Goal: Information Seeking & Learning: Learn about a topic

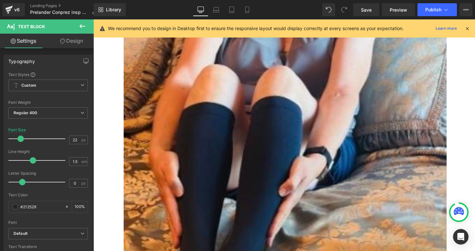
scroll to position [212, 0]
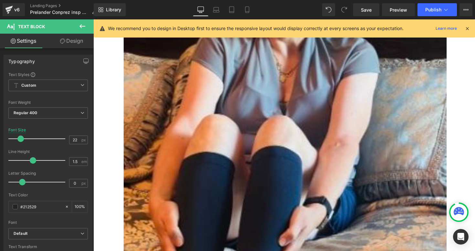
drag, startPoint x: 406, startPoint y: 108, endPoint x: 319, endPoint y: 104, distance: 87.0
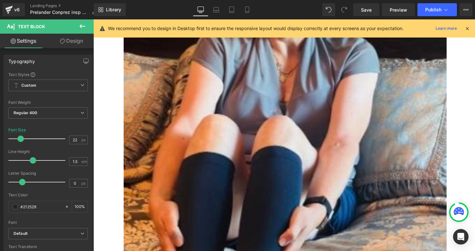
copy link "Easy Fit Compression Socks"
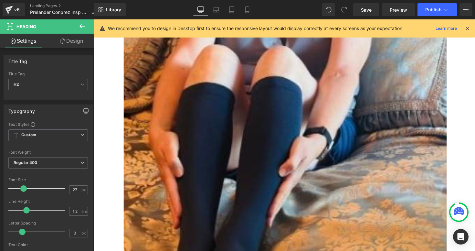
scroll to position [321, 0]
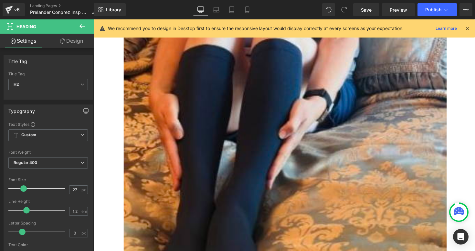
drag, startPoint x: 372, startPoint y: 117, endPoint x: 321, endPoint y: 115, distance: 50.8
copy b "Easy To Put On & Off"
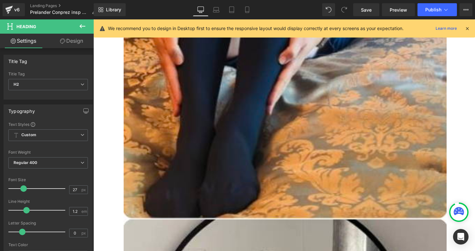
scroll to position [405, 0]
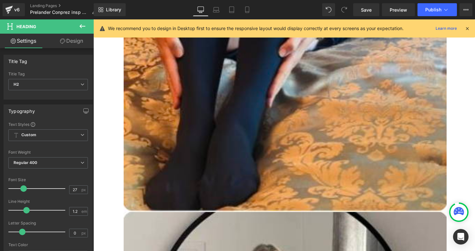
drag, startPoint x: 450, startPoint y: 155, endPoint x: 320, endPoint y: 154, distance: 129.9
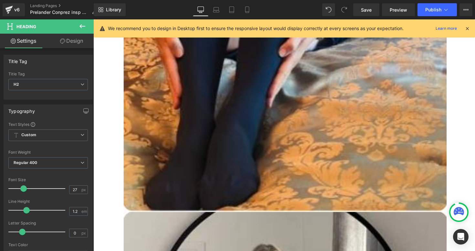
copy b "Designed For Wide Calves"
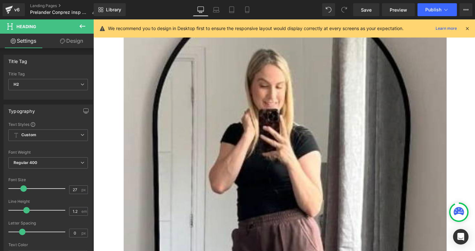
scroll to position [595, 0]
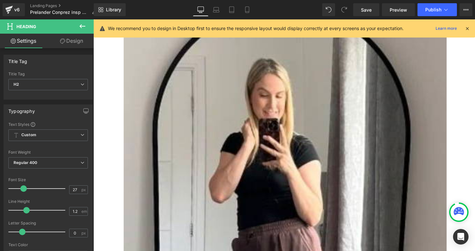
drag, startPoint x: 461, startPoint y: 91, endPoint x: 320, endPoint y: 87, distance: 141.0
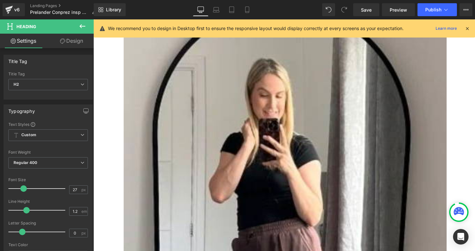
copy b "Comfortable For The Whole Day"
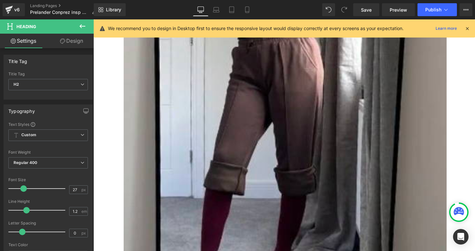
scroll to position [793, 0]
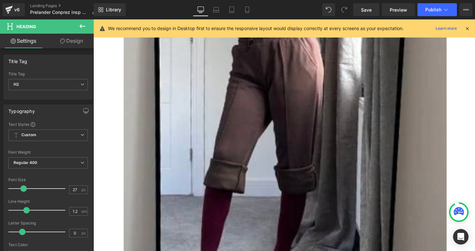
drag, startPoint x: 392, startPoint y: 141, endPoint x: 355, endPoint y: 107, distance: 49.8
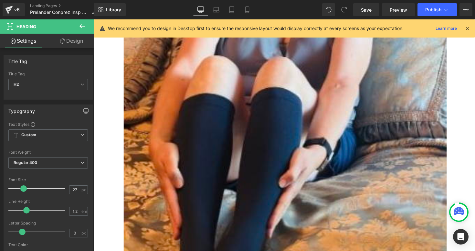
scroll to position [266, 0]
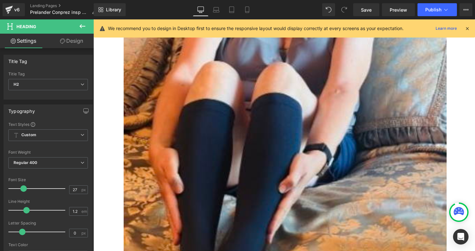
drag, startPoint x: 392, startPoint y: 108, endPoint x: 410, endPoint y: 115, distance: 18.6
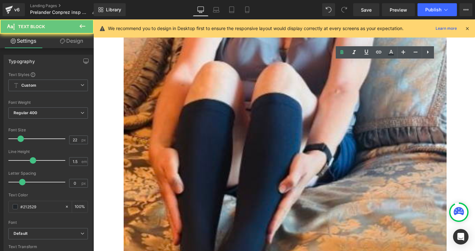
drag, startPoint x: 390, startPoint y: 111, endPoint x: 437, endPoint y: 124, distance: 49.2
copy div "100% No Questions Asked Money Back Guarantee Heading"
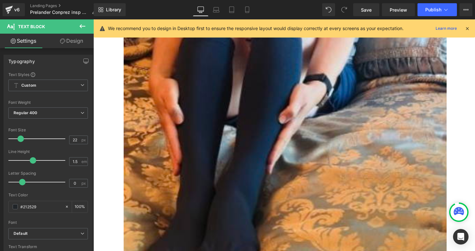
scroll to position [338, 0]
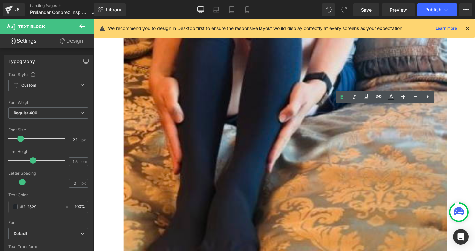
drag, startPoint x: 397, startPoint y: 157, endPoint x: 409, endPoint y: 172, distance: 19.1
drag, startPoint x: 396, startPoint y: 155, endPoint x: 426, endPoint y: 189, distance: 45.1
copy p "flexible, wide-calf design that delivers gentle, effective compression without …"
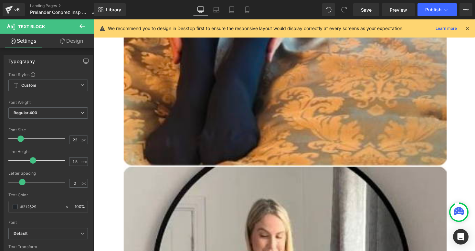
scroll to position [462, 0]
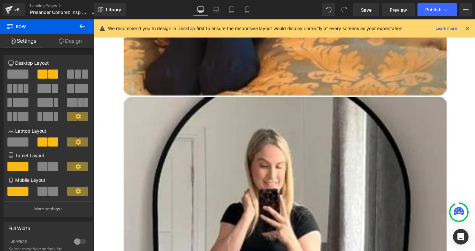
scroll to position [525, 0]
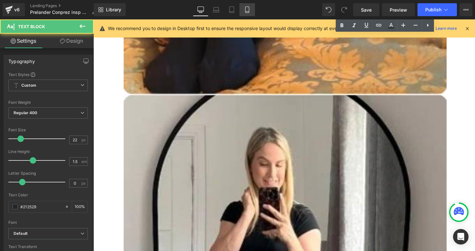
click at [247, 12] on icon at bounding box center [247, 9] width 6 height 6
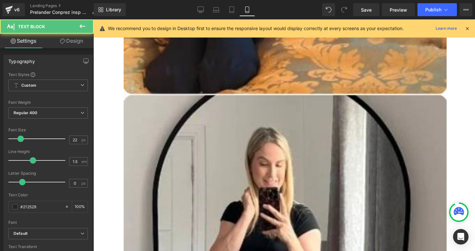
click at [247, 10] on icon at bounding box center [247, 9] width 6 height 6
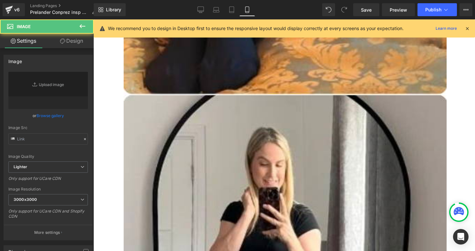
click at [79, 25] on icon at bounding box center [83, 26] width 8 height 8
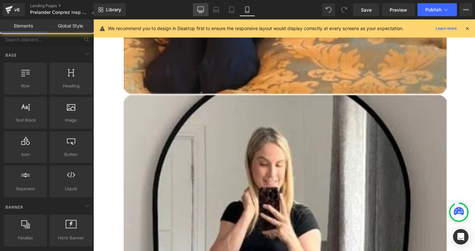
click at [198, 14] on link "Desktop" at bounding box center [201, 9] width 16 height 13
click at [468, 27] on icon at bounding box center [467, 29] width 6 height 6
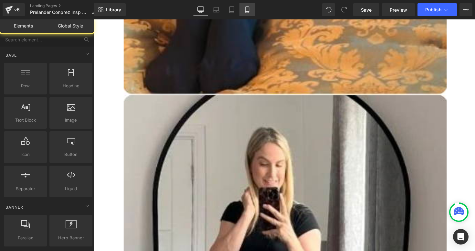
click at [246, 13] on link "Mobile" at bounding box center [247, 9] width 16 height 13
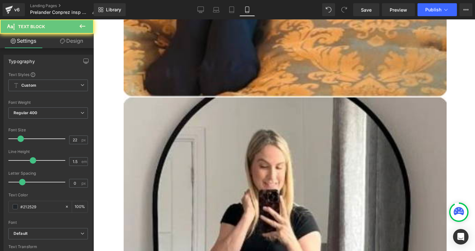
drag, startPoint x: 440, startPoint y: 169, endPoint x: 415, endPoint y: 190, distance: 33.0
drag, startPoint x: 439, startPoint y: 167, endPoint x: 414, endPoint y: 191, distance: 34.3
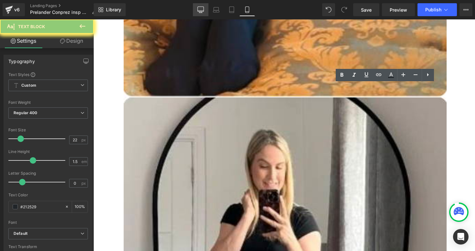
click at [200, 10] on icon at bounding box center [200, 9] width 6 height 6
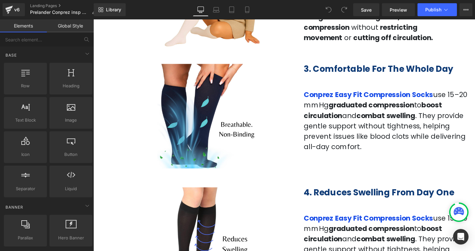
scroll to position [501, 0]
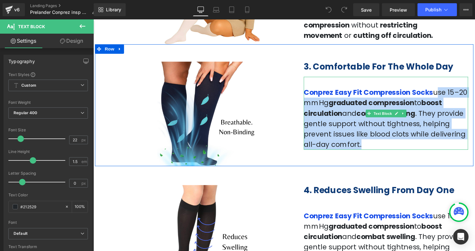
drag, startPoint x: 440, startPoint y: 83, endPoint x: 441, endPoint y: 131, distance: 48.8
click at [441, 131] on p "Conprez Easy Fit Compression Socks use 15–20 mmHg graduated compression to boos…" at bounding box center [393, 121] width 168 height 64
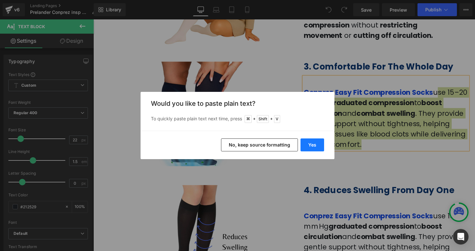
click at [310, 147] on button "Yes" at bounding box center [312, 144] width 24 height 13
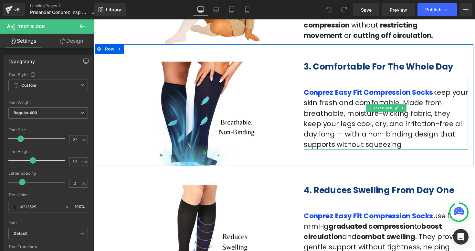
click at [364, 97] on span "keep your skin fresh and comfortable. Made from breathable, moisture-wicking fa…" at bounding box center [393, 120] width 168 height 63
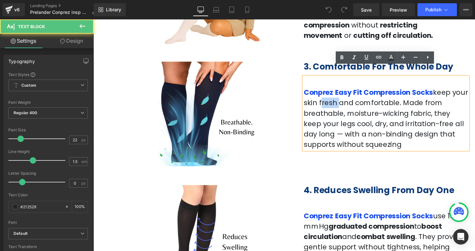
drag, startPoint x: 324, startPoint y: 95, endPoint x: 340, endPoint y: 96, distance: 15.9
click at [340, 96] on span "keep your skin fresh and comfortable. Made from breathable, moisture-wicking fa…" at bounding box center [393, 120] width 168 height 63
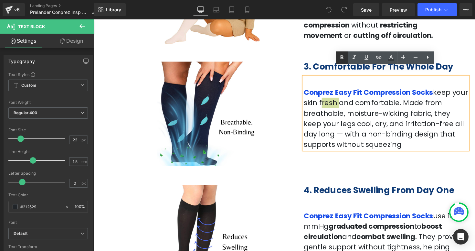
click at [343, 60] on icon at bounding box center [342, 58] width 8 height 8
drag, startPoint x: 357, startPoint y: 96, endPoint x: 393, endPoint y: 96, distance: 35.9
click at [393, 96] on span "keep your skin fresh and comfortable. Made from breathable, moisture-wicking fa…" at bounding box center [393, 120] width 168 height 63
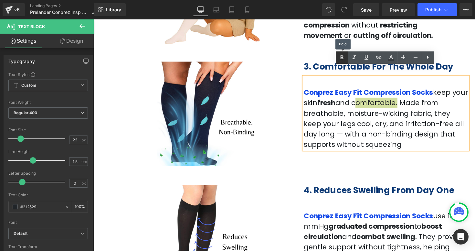
click at [340, 58] on icon at bounding box center [342, 58] width 8 height 8
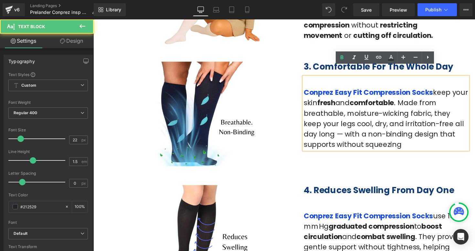
click at [445, 116] on span "keep your skin fresh and comfortable . Made from breathable, moisture-wicking f…" at bounding box center [393, 120] width 168 height 63
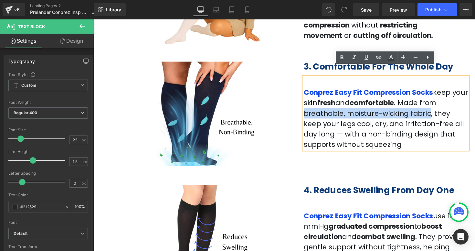
drag, startPoint x: 439, startPoint y: 93, endPoint x: 381, endPoint y: 106, distance: 59.6
click at [381, 106] on span "keep your skin fresh and comfortable . Made from breathable, moisture-wicking f…" at bounding box center [393, 120] width 168 height 63
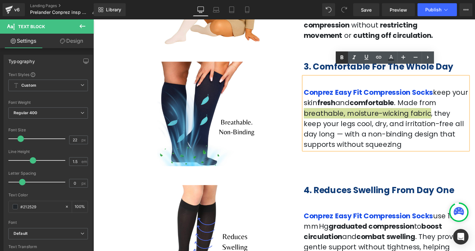
click at [342, 59] on icon at bounding box center [342, 58] width 8 height 8
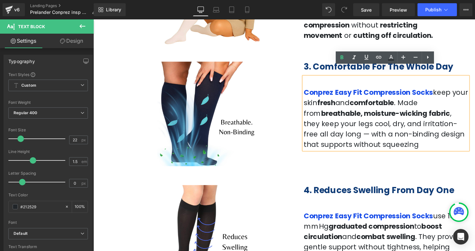
click at [400, 118] on span "keep your skin fresh and comfortable . Made from breathable, moisture-wicking f…" at bounding box center [393, 120] width 168 height 63
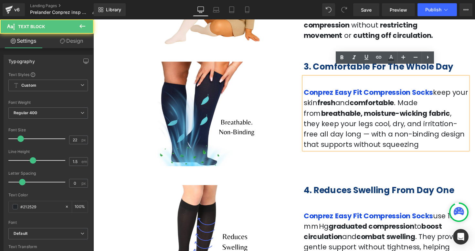
click at [425, 116] on span "keep your skin fresh and comfortable . Made from breathable, moisture-wicking f…" at bounding box center [393, 120] width 168 height 63
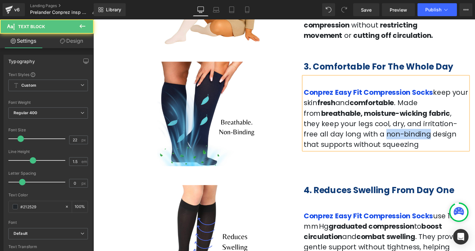
drag, startPoint x: 438, startPoint y: 117, endPoint x: 473, endPoint y: 117, distance: 35.5
click at [473, 117] on p "Conprez Easy Fit Compression Socks keep your skin fresh and comfortable . Made …" at bounding box center [393, 121] width 168 height 64
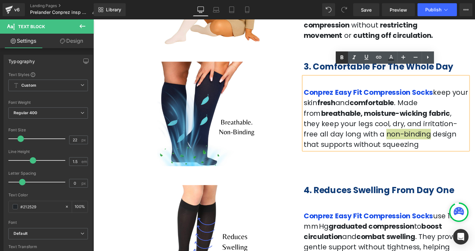
click at [341, 59] on icon at bounding box center [342, 58] width 8 height 8
click at [458, 128] on span "keep your skin fresh and comfortable . Made from breathable, moisture-wicking f…" at bounding box center [393, 120] width 168 height 63
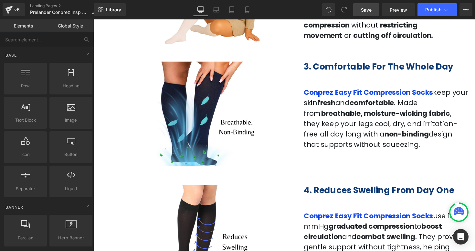
click at [363, 10] on span "Save" at bounding box center [366, 9] width 11 height 7
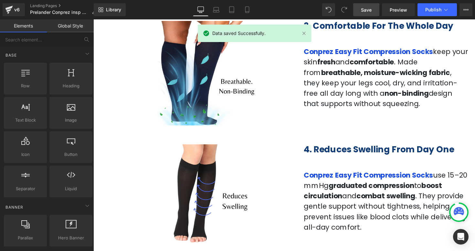
scroll to position [521, 0]
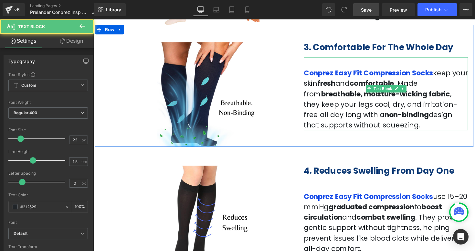
click at [462, 109] on p "Conprez Easy Fit Compression Socks keep your skin fresh and comfortable . Made …" at bounding box center [393, 101] width 168 height 64
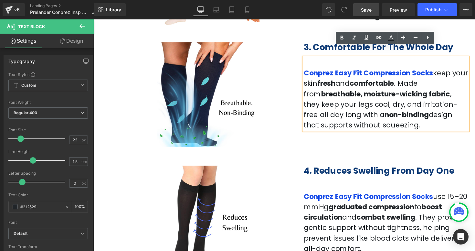
drag, startPoint x: 462, startPoint y: 109, endPoint x: 304, endPoint y: 60, distance: 165.5
click at [304, 60] on div "3. Comfortable For The Whole Day Heading Image ‹ › Carousel Most compression so…" at bounding box center [393, 84] width 178 height 95
copy p "Conprez Easy Fit Compression Socks keep your skin fresh and comfortable . Made …"
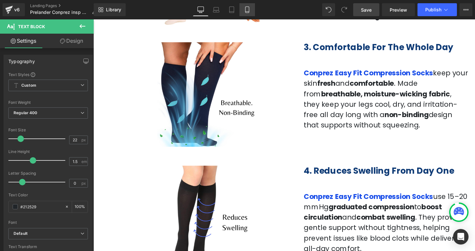
click at [250, 9] on icon at bounding box center [247, 9] width 6 height 6
type input "100"
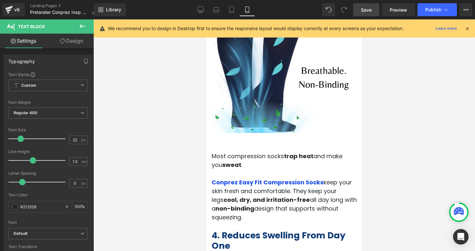
scroll to position [806, 0]
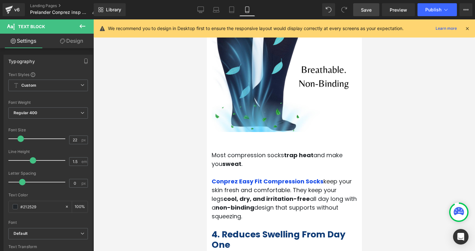
click at [379, 170] on div at bounding box center [284, 134] width 382 height 231
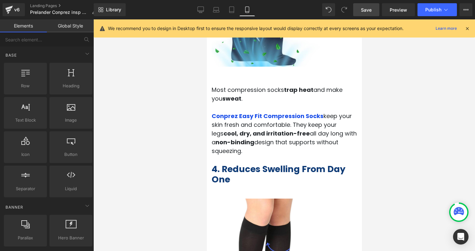
scroll to position [872, 0]
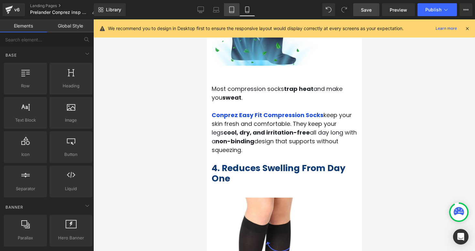
click at [231, 9] on icon at bounding box center [231, 9] width 6 height 6
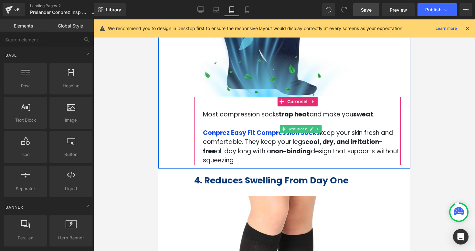
scroll to position [985, 0]
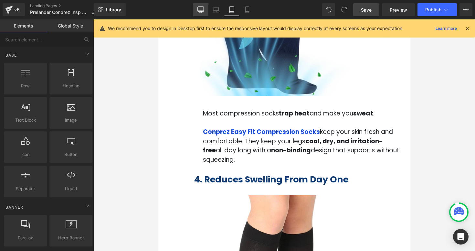
click at [199, 11] on icon at bounding box center [201, 11] width 6 height 0
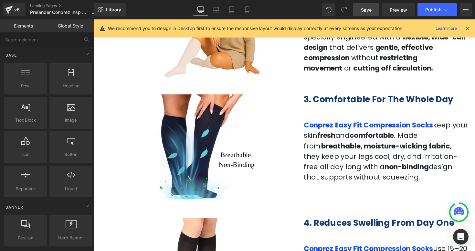
scroll to position [457, 0]
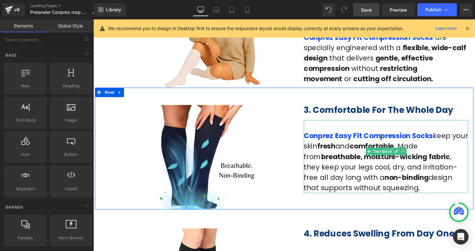
click at [409, 166] on span "keep your skin fresh and comfortable . Made from breathable, moisture-wicking f…" at bounding box center [393, 164] width 168 height 63
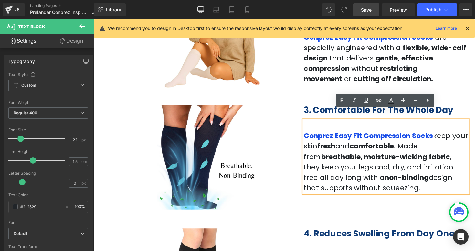
drag, startPoint x: 401, startPoint y: 139, endPoint x: 465, endPoint y: 169, distance: 70.5
click at [465, 169] on p "Conprez Easy Fit Compression Socks keep your skin fresh and comfortable . Made …" at bounding box center [393, 165] width 168 height 64
copy span "Made from breathable, moisture-wicking fabric , they keep your legs cool, dry, …"
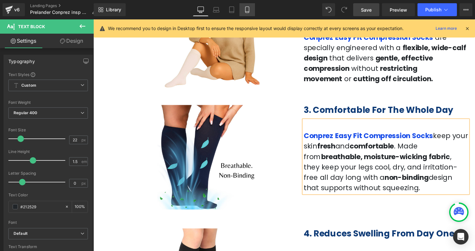
click at [245, 8] on icon at bounding box center [247, 9] width 6 height 6
type input "100"
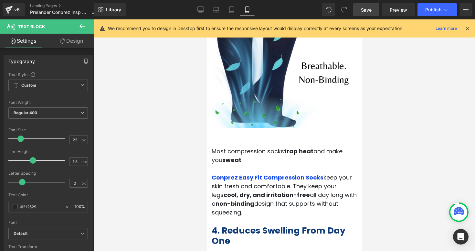
scroll to position [812, 0]
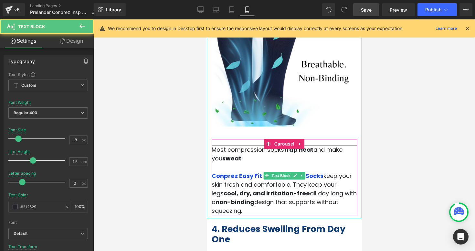
drag, startPoint x: 271, startPoint y: 156, endPoint x: 338, endPoint y: 173, distance: 69.3
click at [338, 173] on p "Conprez Easy Fit Compression Socks keep your skin fresh and comfortable . They …" at bounding box center [283, 193] width 145 height 44
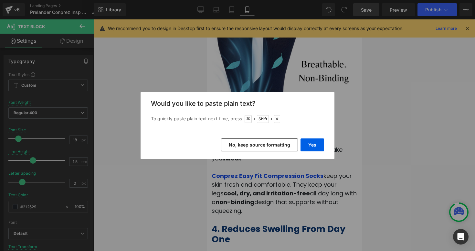
click at [282, 145] on button "No, keep source formatting" at bounding box center [259, 144] width 77 height 13
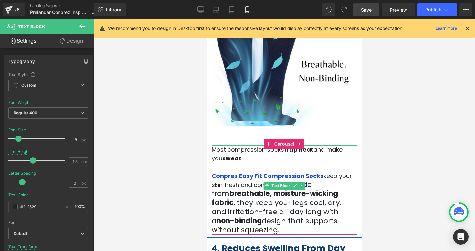
click at [328, 172] on span "keep your skin fresh and comfortable" at bounding box center [281, 180] width 140 height 17
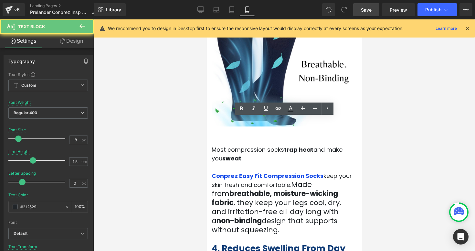
click at [310, 197] on span ", they keep your legs cool, dry, and irritation-free all day long with a" at bounding box center [275, 211] width 129 height 28
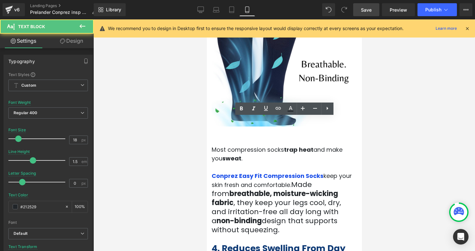
click at [296, 216] on span "design that supports without squeezing." at bounding box center [274, 225] width 126 height 19
click at [258, 172] on span "keep your skin fresh and comfortable" at bounding box center [281, 180] width 140 height 17
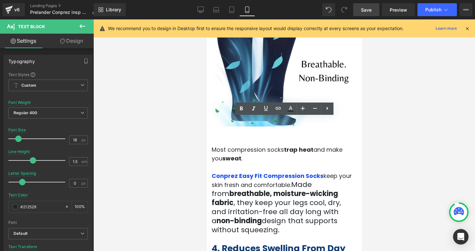
click at [283, 197] on span ", they keep your legs cool, dry, and irritation-free all day long with a" at bounding box center [275, 211] width 129 height 28
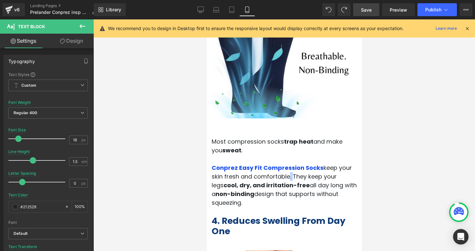
scroll to position [821, 0]
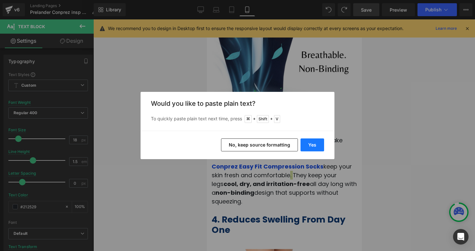
click at [308, 144] on button "Yes" at bounding box center [312, 144] width 24 height 13
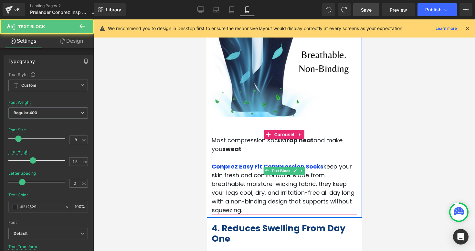
click at [288, 169] on p "Conprez Easy Fit Compression Socks keep your skin fresh and comfortable . Made …" at bounding box center [283, 188] width 145 height 52
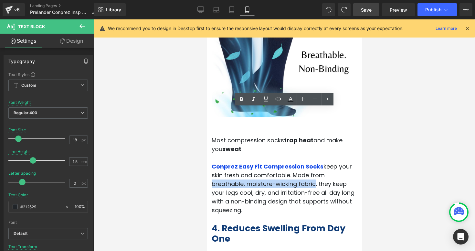
drag, startPoint x: 301, startPoint y: 147, endPoint x: 247, endPoint y: 155, distance: 55.5
click at [247, 171] on span ". Made from breathable, moisture-wicking fabric, they keep your legs cool, dry,…" at bounding box center [282, 192] width 143 height 43
click at [241, 102] on icon at bounding box center [241, 99] width 8 height 8
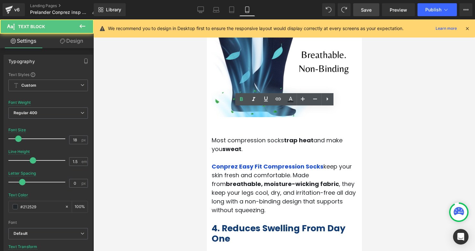
click at [321, 168] on p "Conprez Easy Fit Compression Socks keep your skin fresh and comfortable . Made …" at bounding box center [283, 188] width 145 height 52
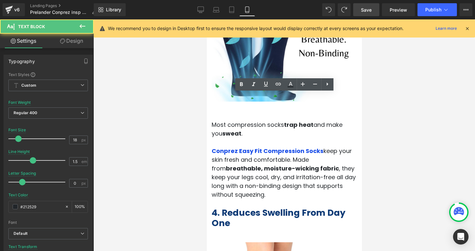
scroll to position [837, 0]
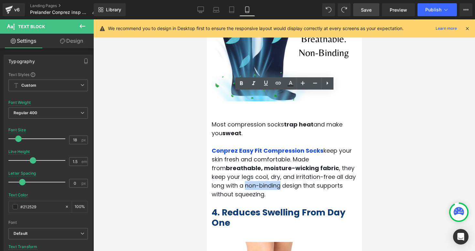
drag, startPoint x: 305, startPoint y: 149, endPoint x: 335, endPoint y: 150, distance: 29.4
click at [335, 155] on span ". Made from breathable, moisture-wicking fabric , they keep your legs cool, dry…" at bounding box center [283, 176] width 144 height 43
click at [241, 86] on icon at bounding box center [241, 83] width 8 height 8
click at [322, 156] on p "Conprez Easy Fit Compression Socks keep your skin fresh and comfortable . Made …" at bounding box center [283, 172] width 145 height 52
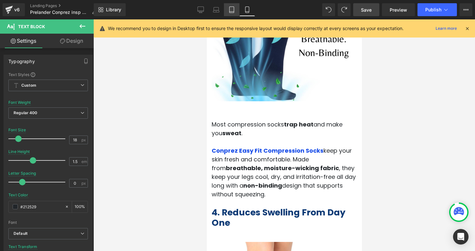
click at [232, 12] on icon at bounding box center [231, 9] width 6 height 6
type input "19"
type input "100"
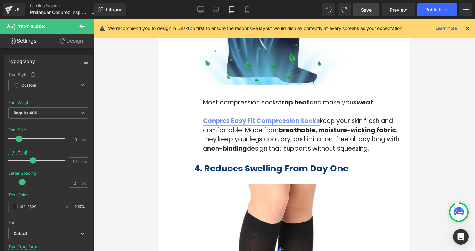
scroll to position [998, 0]
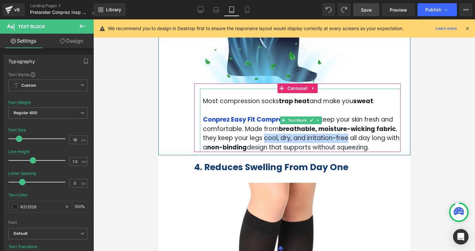
drag, startPoint x: 245, startPoint y: 128, endPoint x: 315, endPoint y: 128, distance: 70.1
click at [316, 128] on span ". Made from breathable, moisture-wicking fabric , they keep your legs cool, dry…" at bounding box center [301, 137] width 196 height 27
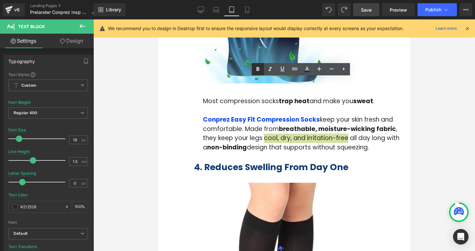
click at [259, 73] on icon at bounding box center [258, 69] width 8 height 8
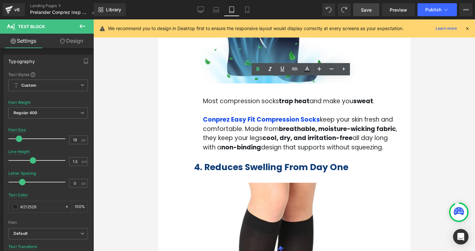
click at [337, 135] on p "Conprez Easy Fit Compression Socks keep your skin fresh and comfortable . Made …" at bounding box center [302, 133] width 199 height 37
click at [196, 6] on link "Desktop" at bounding box center [201, 9] width 16 height 13
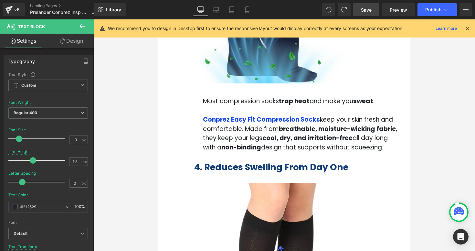
type input "16"
type input "100"
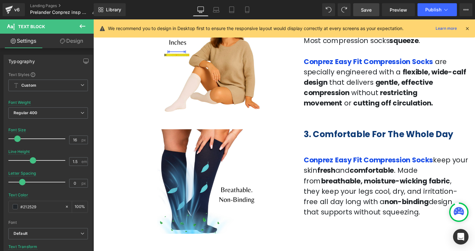
scroll to position [439, 0]
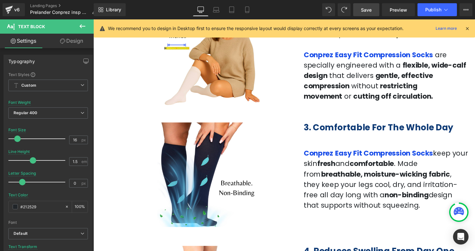
click at [365, 14] on link "Save" at bounding box center [366, 9] width 26 height 13
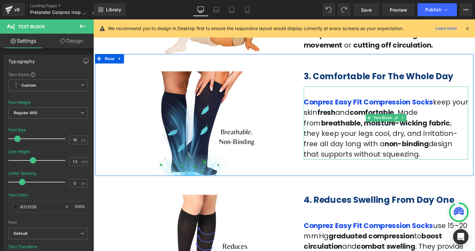
scroll to position [488, 0]
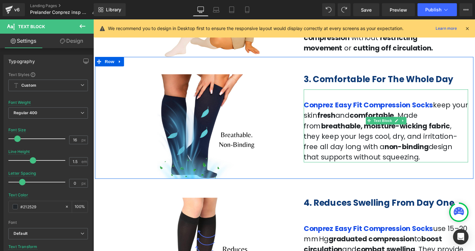
click at [425, 135] on span "keep your skin fresh and comfortable . Made from breathable, moisture-wicking f…" at bounding box center [393, 133] width 168 height 63
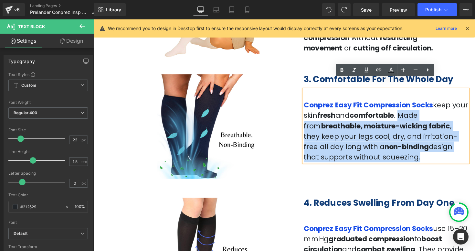
drag, startPoint x: 403, startPoint y: 106, endPoint x: 458, endPoint y: 141, distance: 65.9
click at [458, 141] on span "keep your skin fresh and comfortable . Made from breathable, moisture-wicking f…" at bounding box center [393, 133] width 168 height 63
copy span "Made from breathable, moisture-wicking fabric , they keep your legs cool, dry, …"
